Goal: Check status: Check status

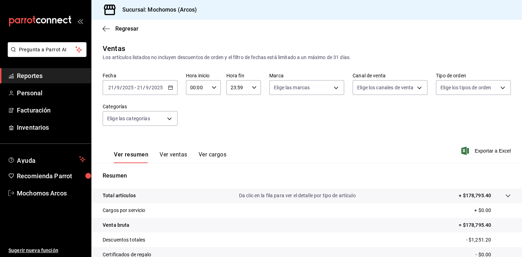
scroll to position [80, 0]
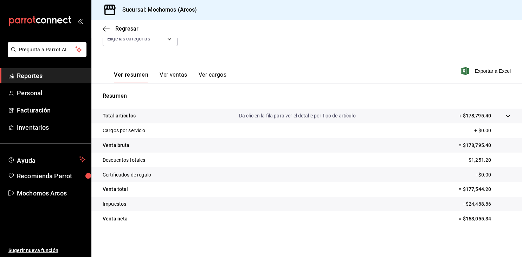
click at [266, 63] on div "Ver resumen Ver ventas Ver cargos Exportar a Excel" at bounding box center [306, 68] width 430 height 29
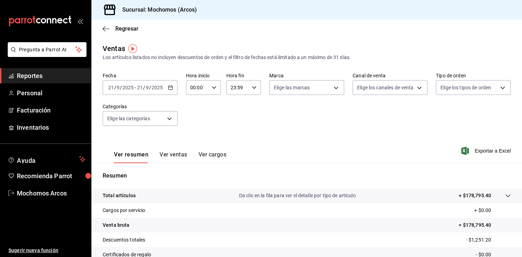
click at [171, 92] on div "[DATE] [DATE] - [DATE] [DATE]" at bounding box center [140, 87] width 75 height 15
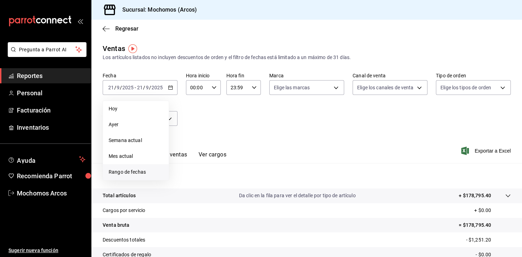
click at [119, 171] on span "Rango de fechas" at bounding box center [136, 171] width 54 height 7
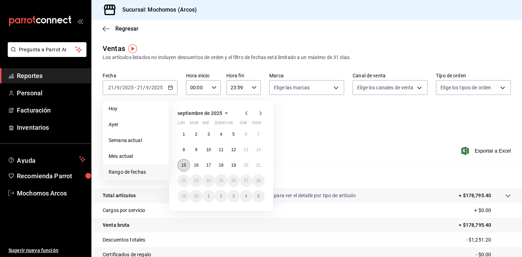
click at [183, 166] on abbr "15" at bounding box center [183, 165] width 5 height 5
click at [259, 165] on abbr "21" at bounding box center [258, 165] width 5 height 5
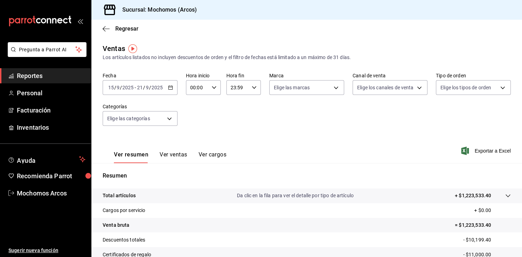
click at [212, 86] on \(Stroke\) "button" at bounding box center [213, 87] width 4 height 2
click at [197, 135] on span "05" at bounding box center [194, 134] width 6 height 6
type input "05:00"
click at [302, 122] on div at bounding box center [261, 128] width 522 height 257
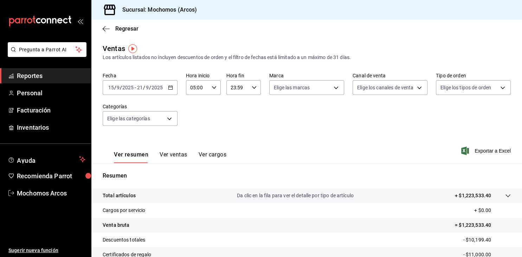
click at [174, 89] on div "[DATE] [DATE] - [DATE] [DATE]" at bounding box center [140, 87] width 75 height 15
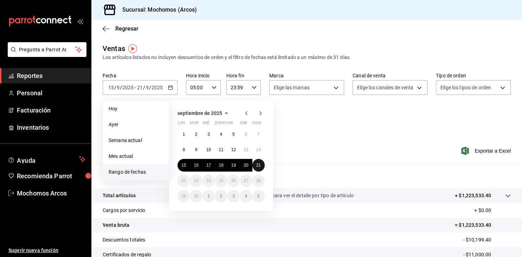
click at [254, 163] on button "21" at bounding box center [258, 165] width 12 height 13
click at [261, 165] on button "21" at bounding box center [258, 165] width 12 height 13
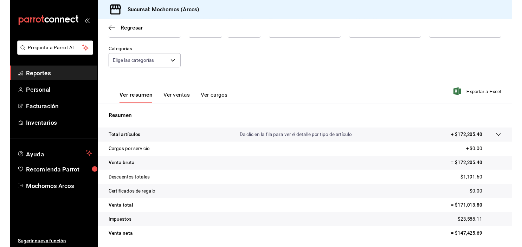
scroll to position [56, 0]
